Goal: Browse casually

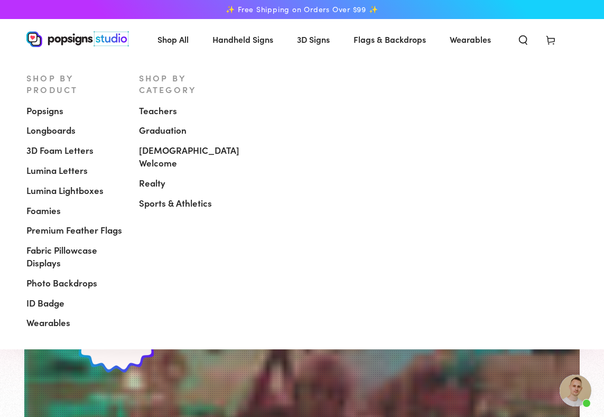
click at [177, 39] on span "Shop All" at bounding box center [172, 39] width 31 height 15
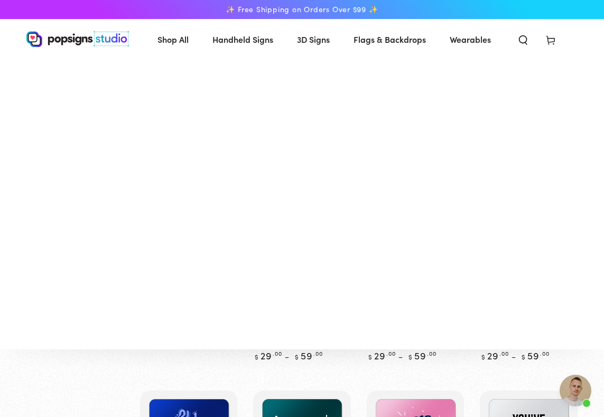
scroll to position [747, 0]
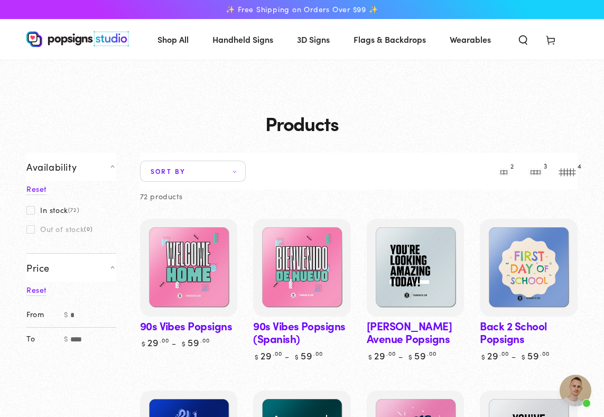
click at [66, 43] on img at bounding box center [77, 39] width 102 height 16
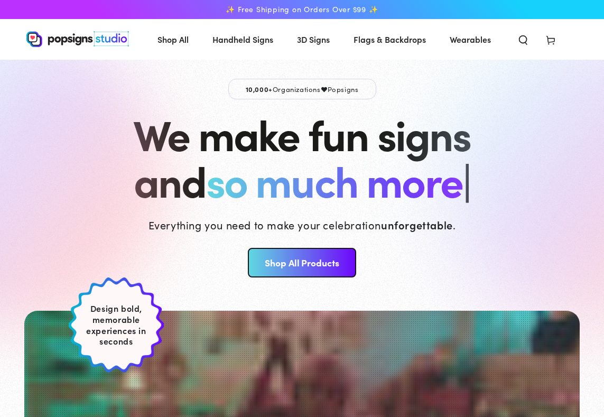
click at [296, 11] on span "✨ Free Shipping on Orders Over $99 ✨" at bounding box center [302, 10] width 152 height 10
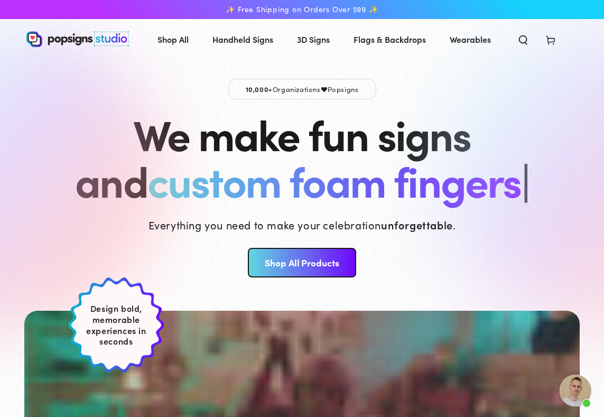
click at [278, 89] on p "10,000+ Organizations Popsigns" at bounding box center [302, 89] width 148 height 21
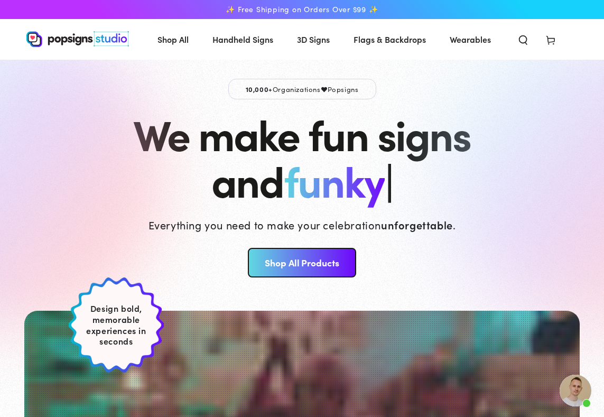
click at [65, 39] on img at bounding box center [77, 39] width 102 height 16
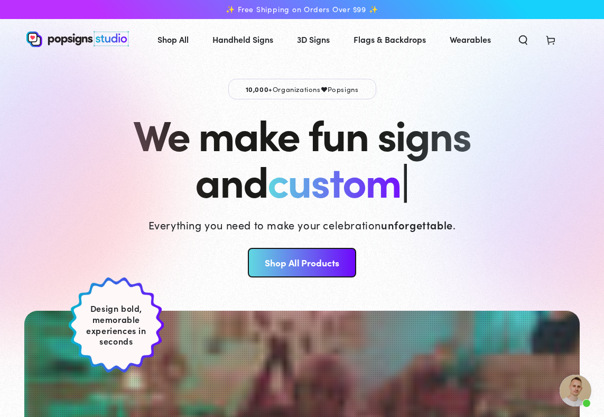
scroll to position [747, 0]
